Goal: Task Accomplishment & Management: Use online tool/utility

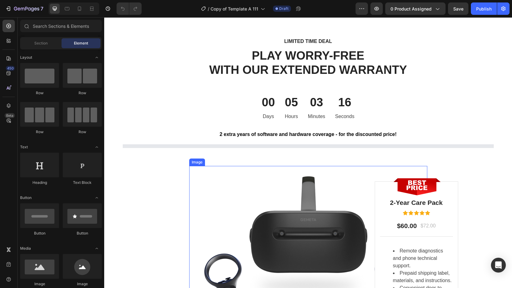
scroll to position [44, 0]
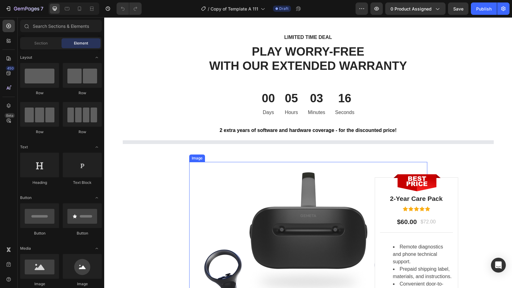
click at [308, 218] on img at bounding box center [308, 241] width 238 height 159
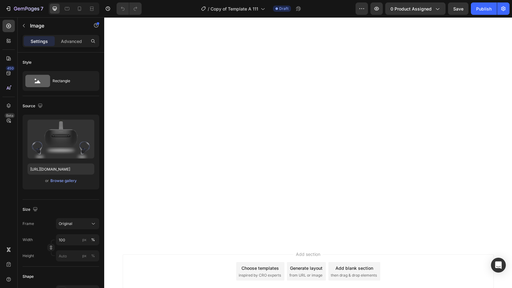
scroll to position [16, 0]
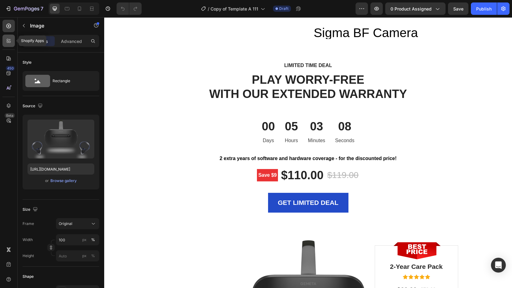
click at [8, 40] on icon at bounding box center [9, 41] width 6 height 6
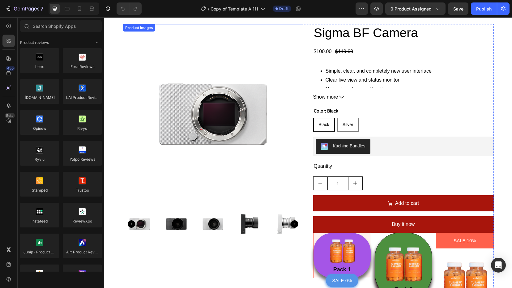
click at [244, 118] on div at bounding box center [213, 114] width 181 height 181
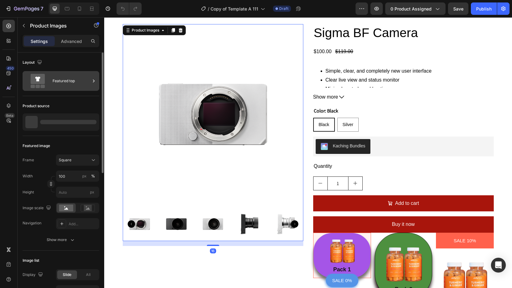
click at [87, 83] on div "Featured top" at bounding box center [72, 81] width 38 height 14
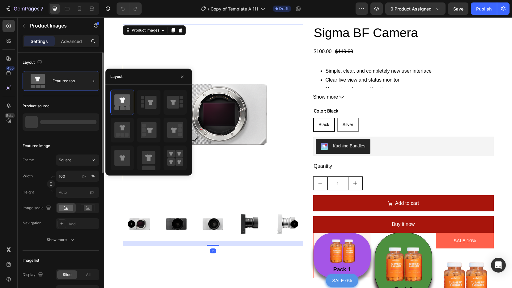
click at [79, 116] on div at bounding box center [61, 121] width 77 height 17
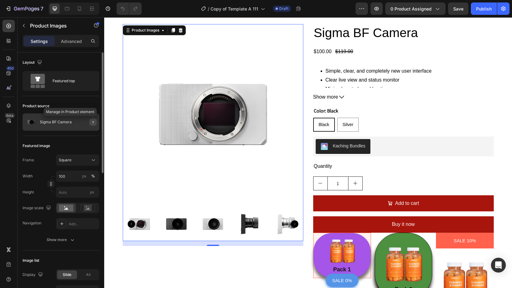
click at [93, 123] on icon "button" at bounding box center [93, 122] width 5 height 5
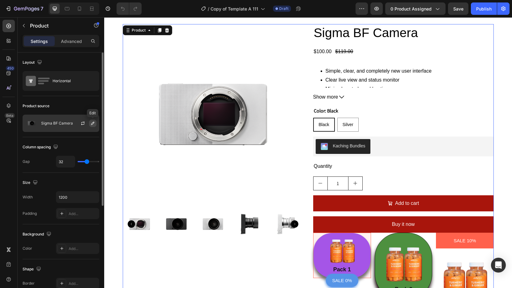
click at [91, 123] on icon "button" at bounding box center [92, 123] width 5 height 5
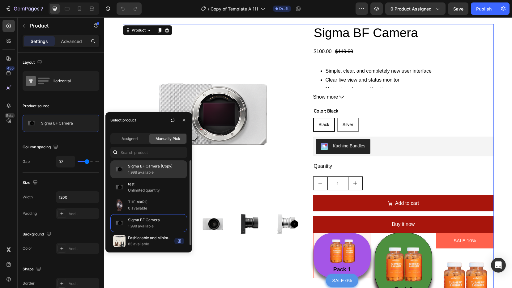
click at [141, 172] on p "1,998 available" at bounding box center [156, 172] width 56 height 6
